Goal: Find specific page/section: Find specific page/section

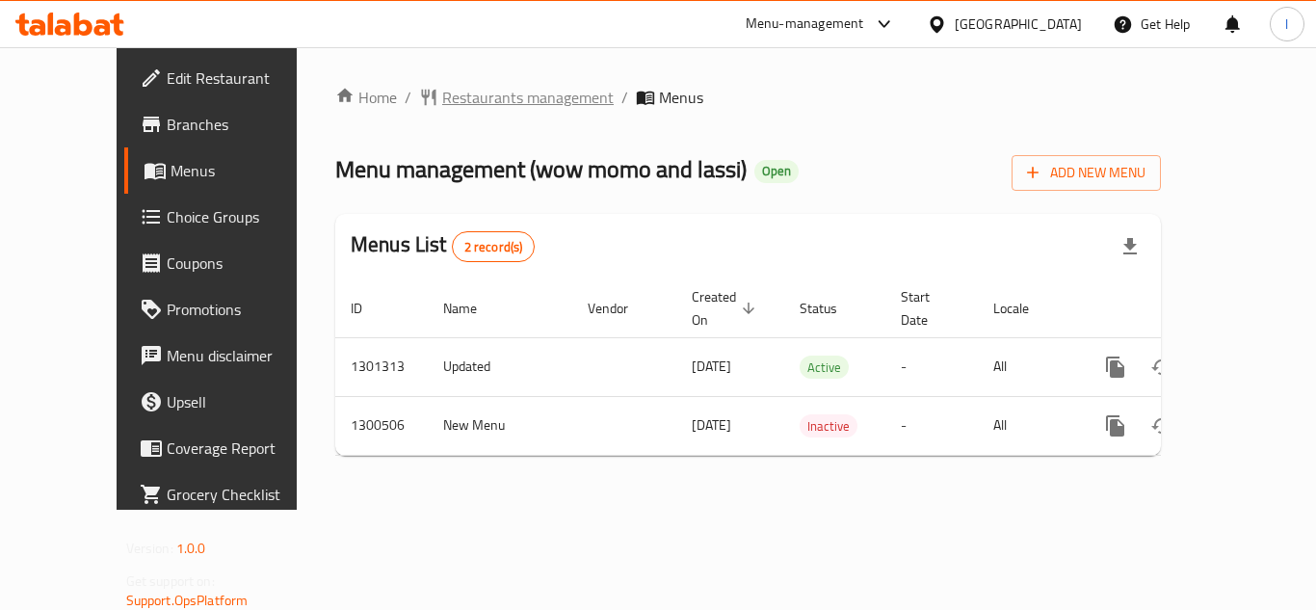
click at [494, 109] on span "Restaurants management" at bounding box center [527, 97] width 171 height 23
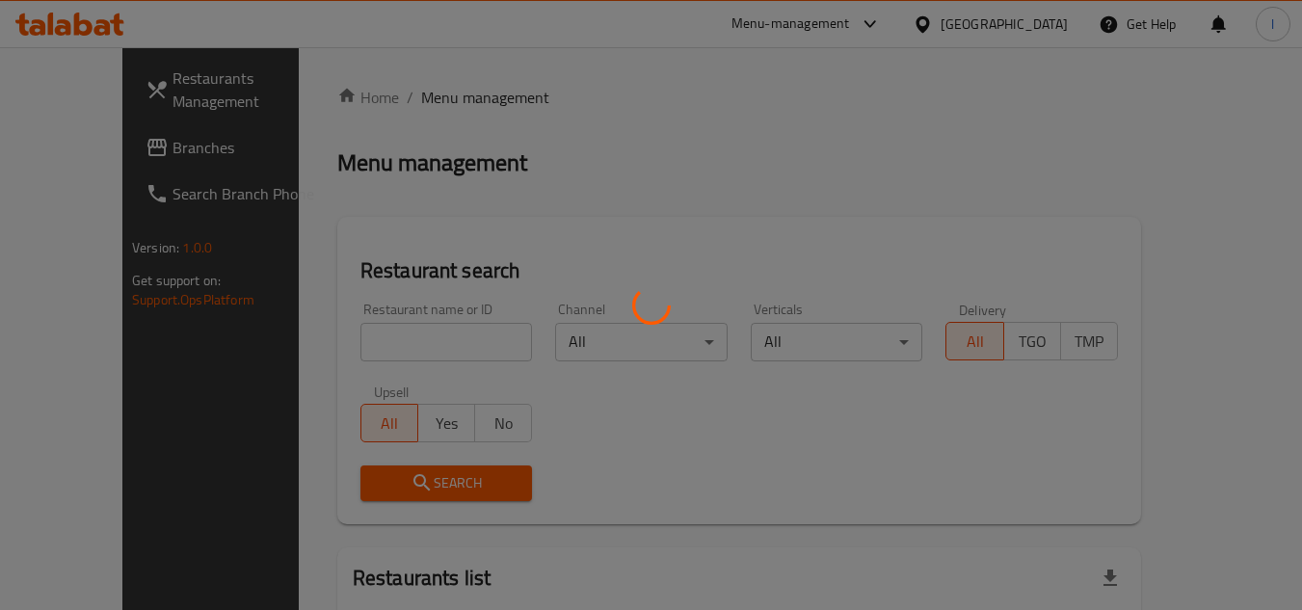
click at [351, 342] on div at bounding box center [651, 305] width 1302 height 610
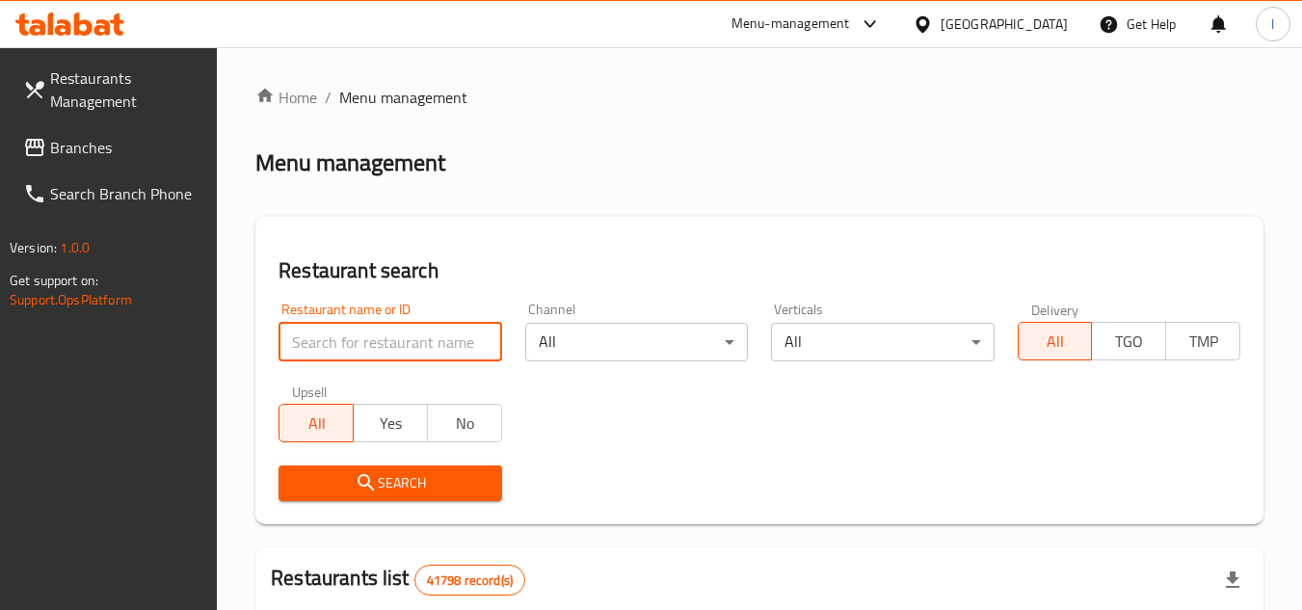
click at [351, 342] on input "search" at bounding box center [389, 342] width 223 height 39
paste input "701515"
type input "701515"
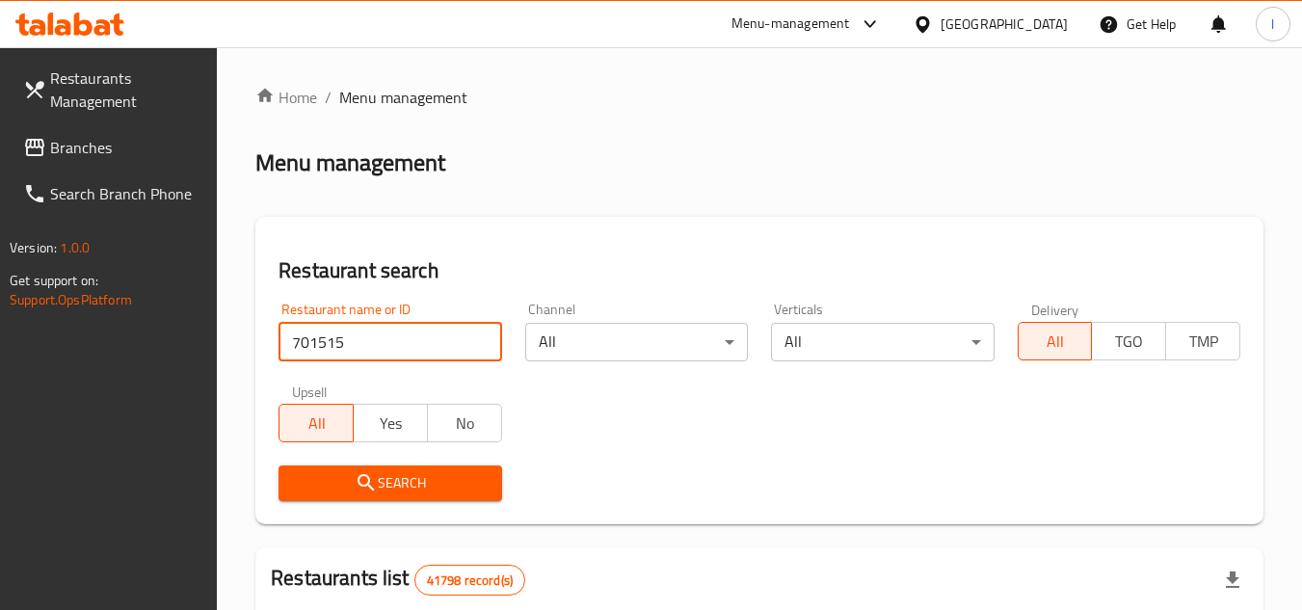
click button "Search" at bounding box center [389, 483] width 223 height 36
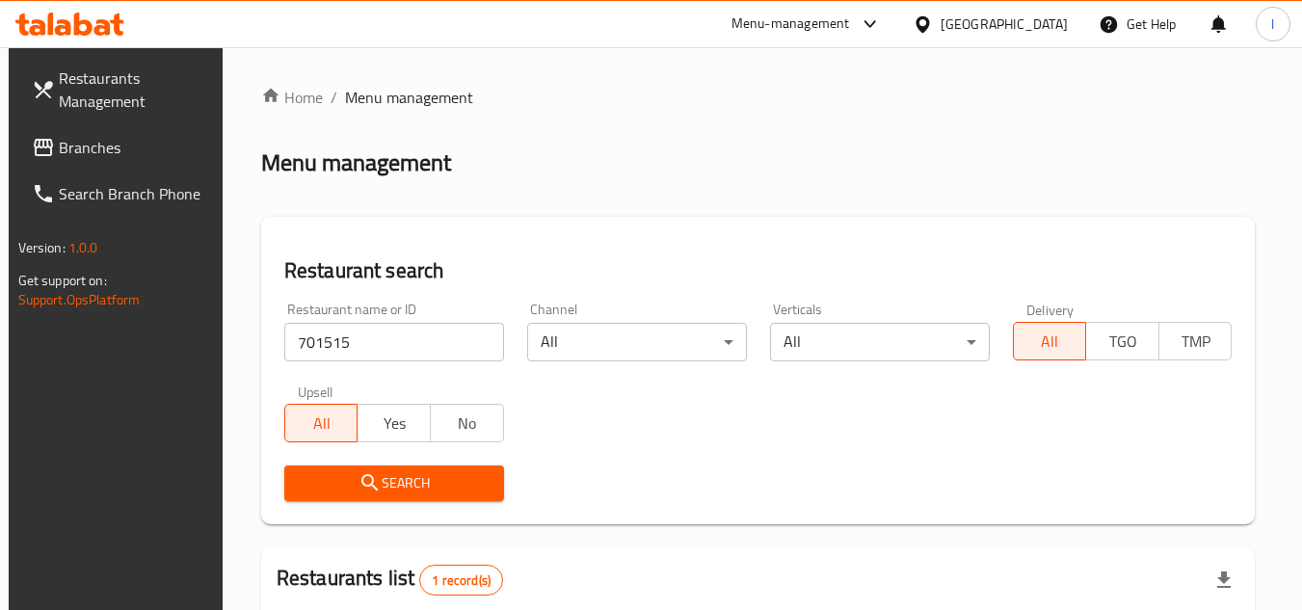
scroll to position [250, 0]
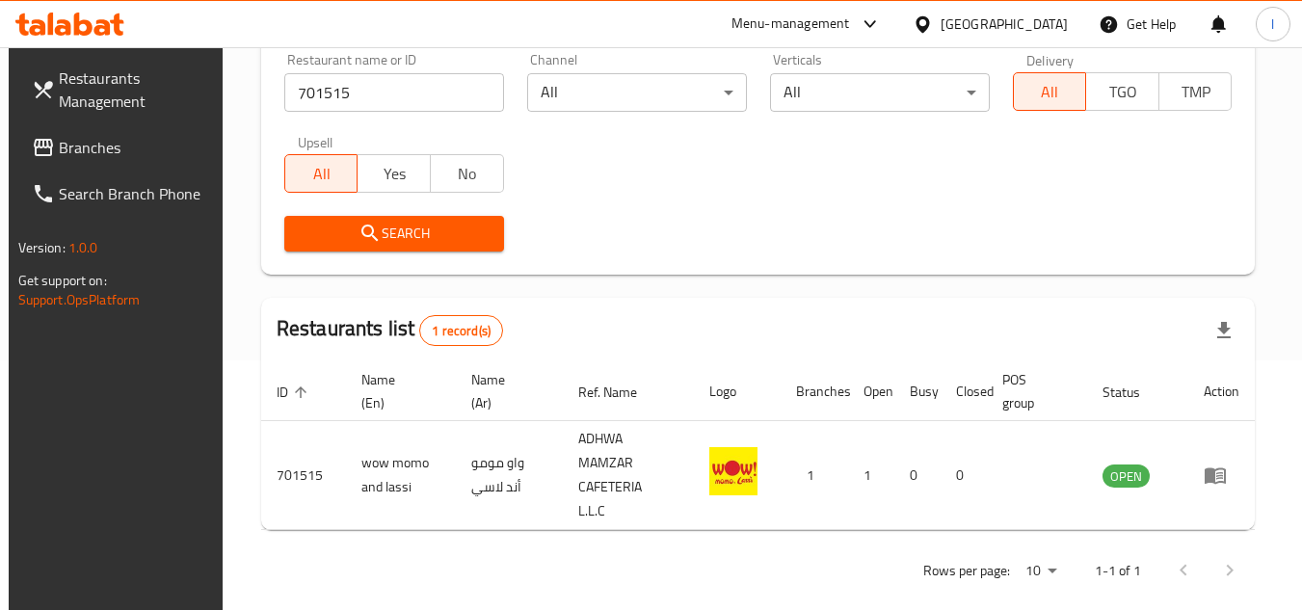
click at [160, 138] on span "Branches" at bounding box center [135, 147] width 152 height 23
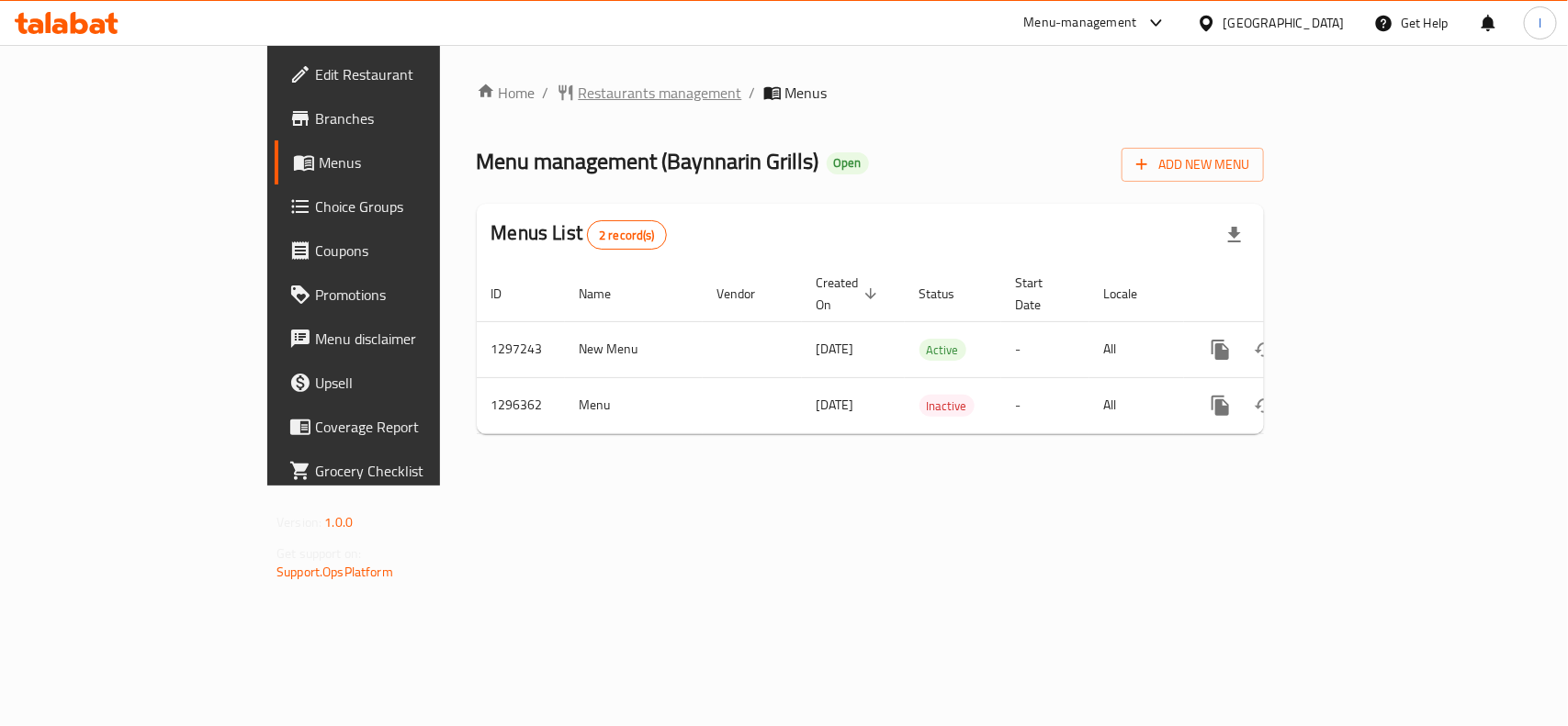
click at [579, 94] on span "Restaurants management" at bounding box center [660, 92] width 163 height 22
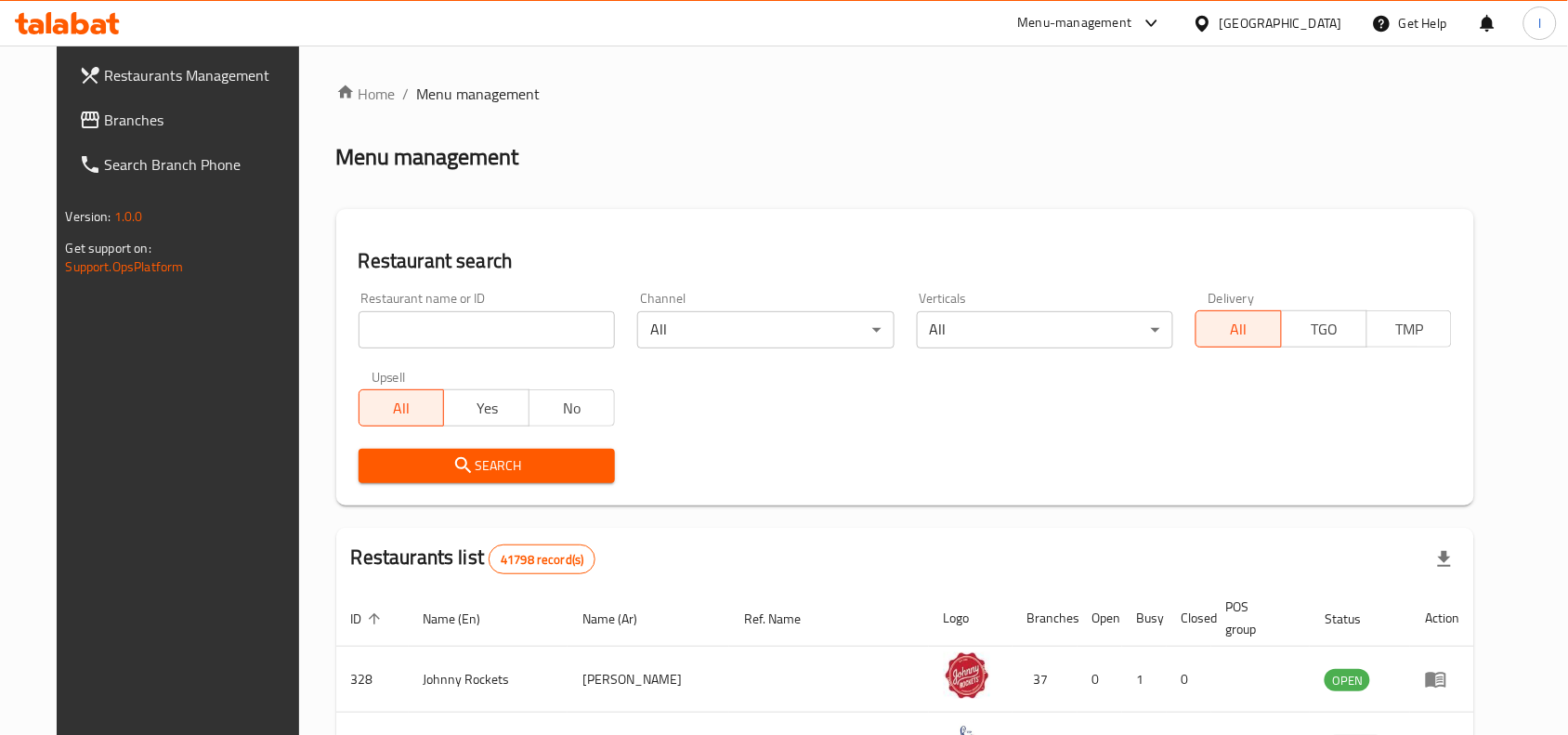
click at [150, 105] on link "Branches" at bounding box center [191, 120] width 255 height 44
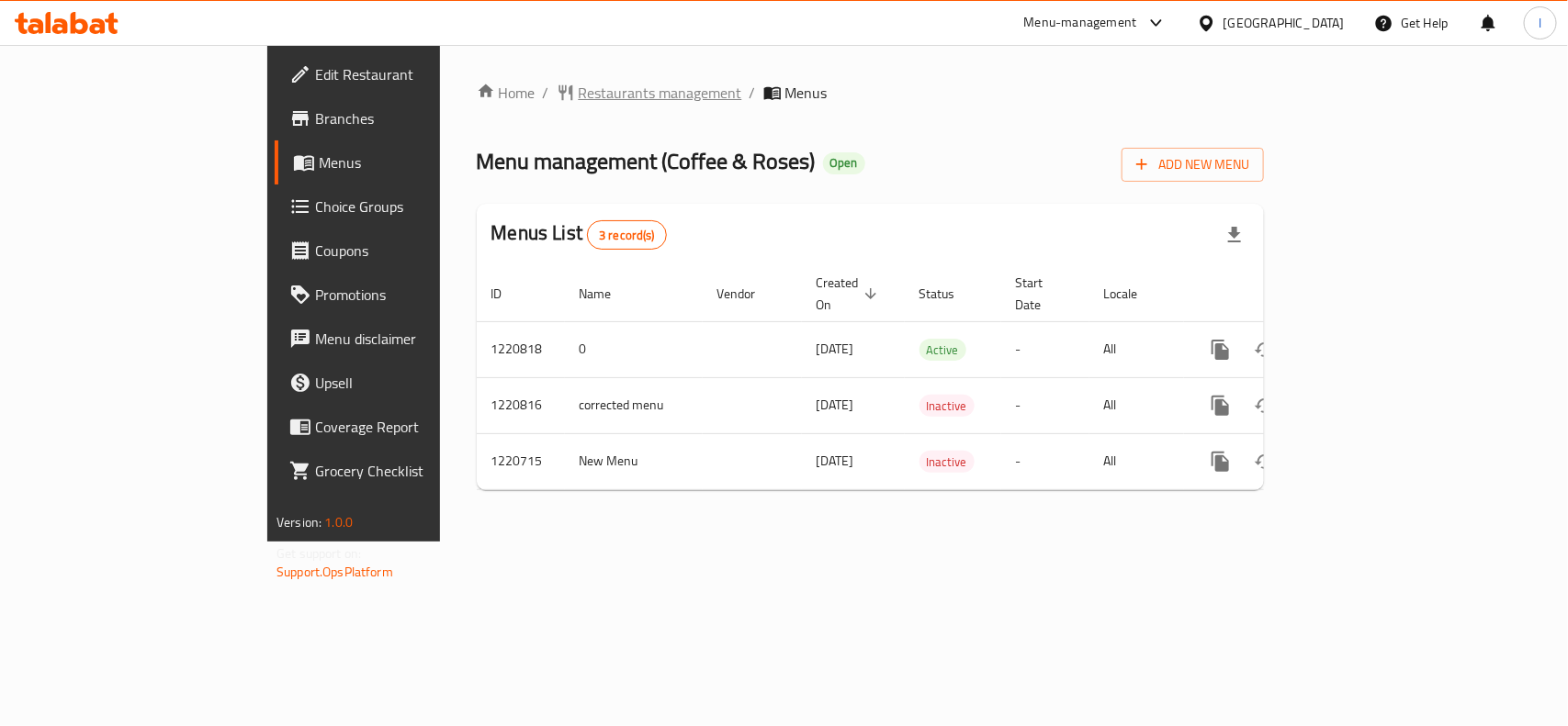
click at [579, 98] on span "Restaurants management" at bounding box center [660, 92] width 163 height 22
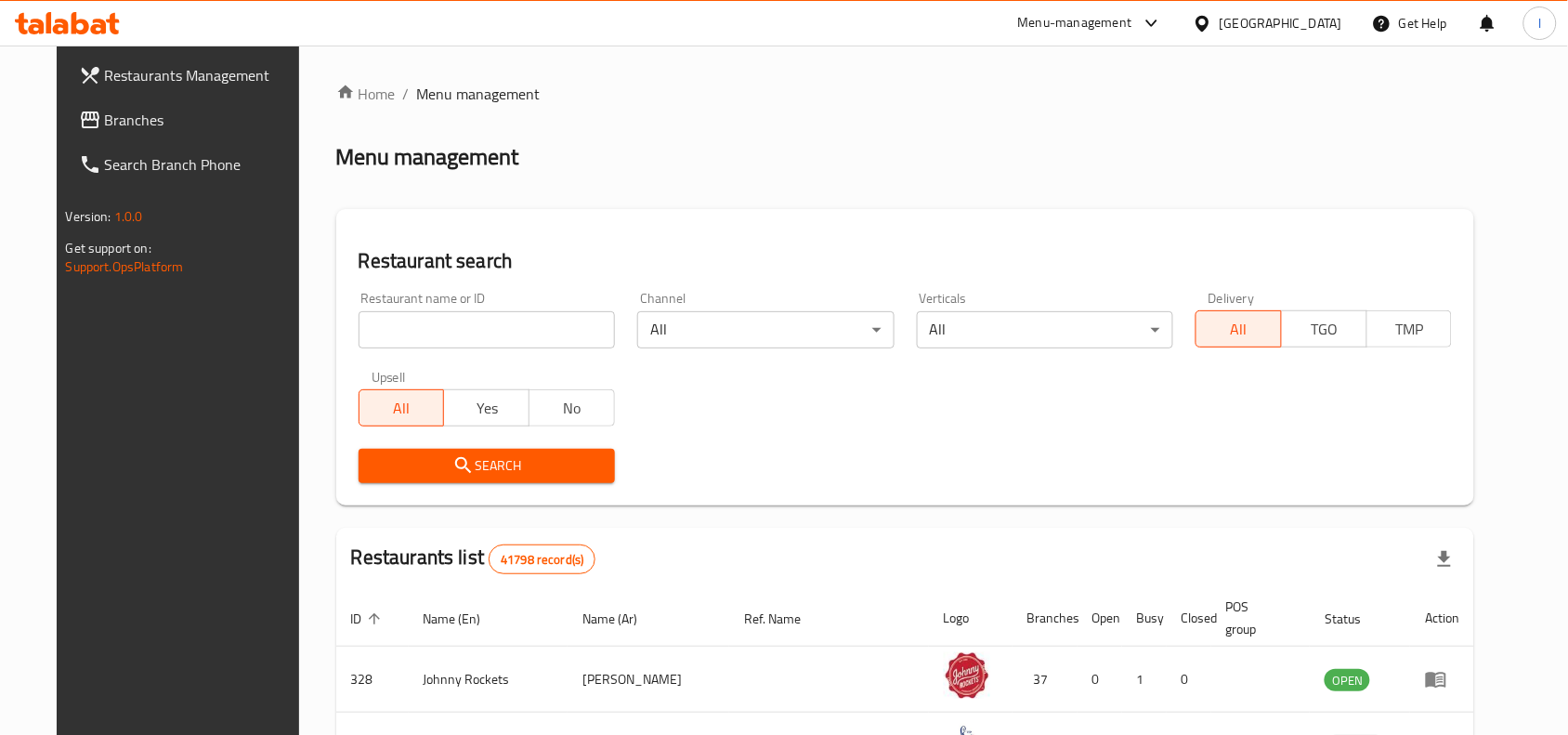
click at [410, 321] on input "search" at bounding box center [487, 330] width 257 height 38
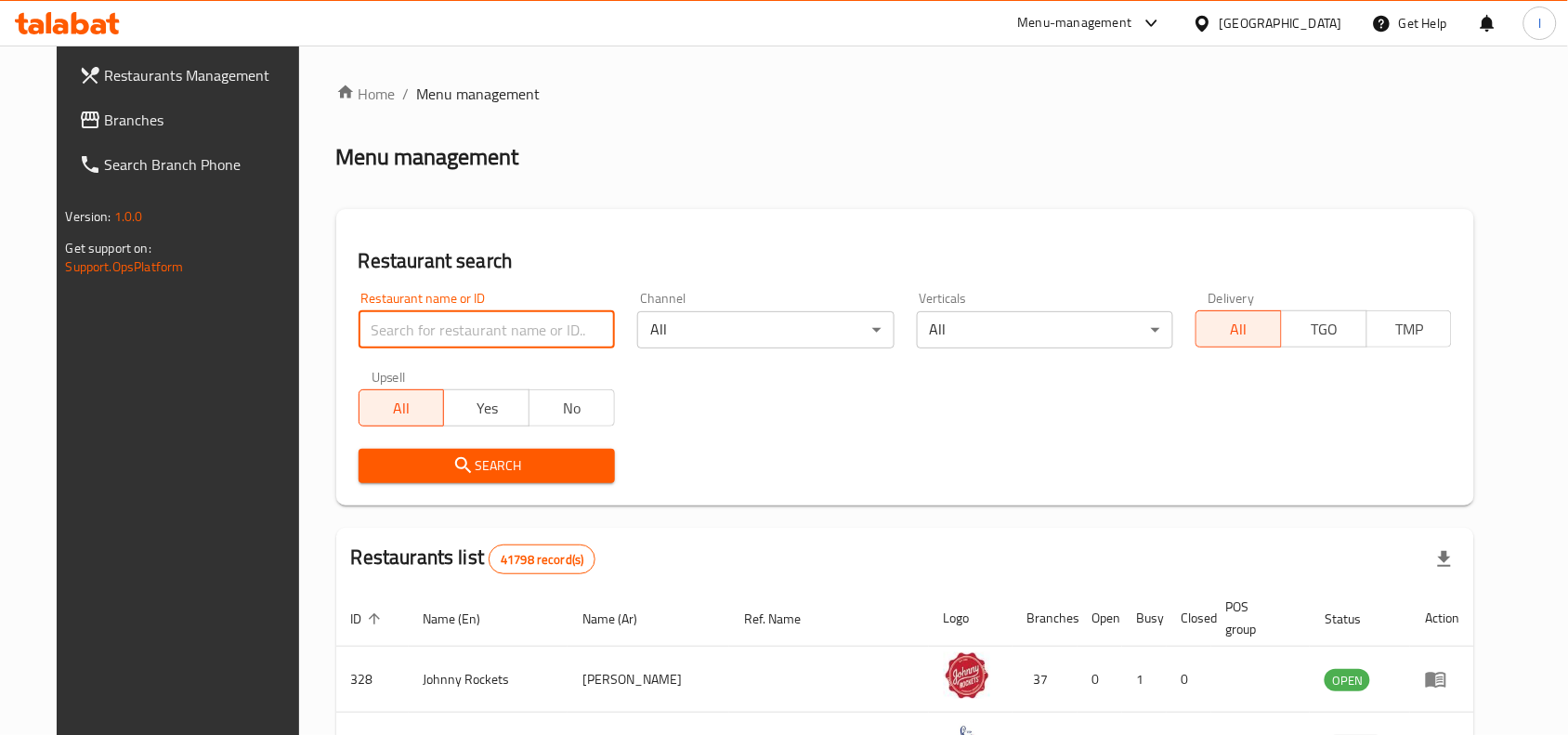
paste input "673433"
type input "673433"
click button "Search" at bounding box center [487, 466] width 257 height 35
